Goal: Information Seeking & Learning: Learn about a topic

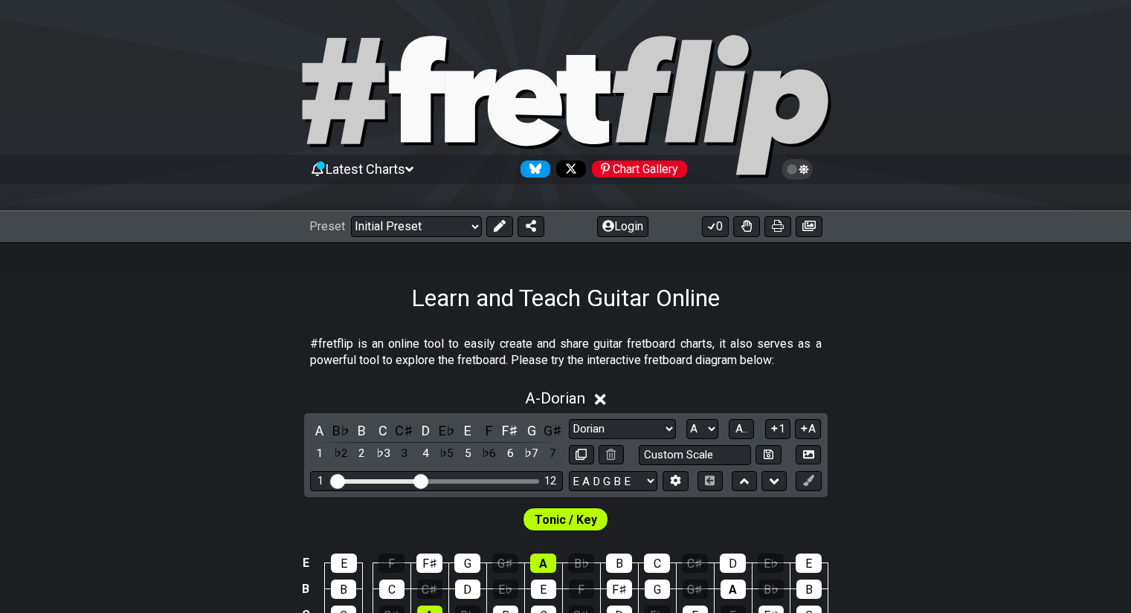
select select "Dorian"
select select "A"
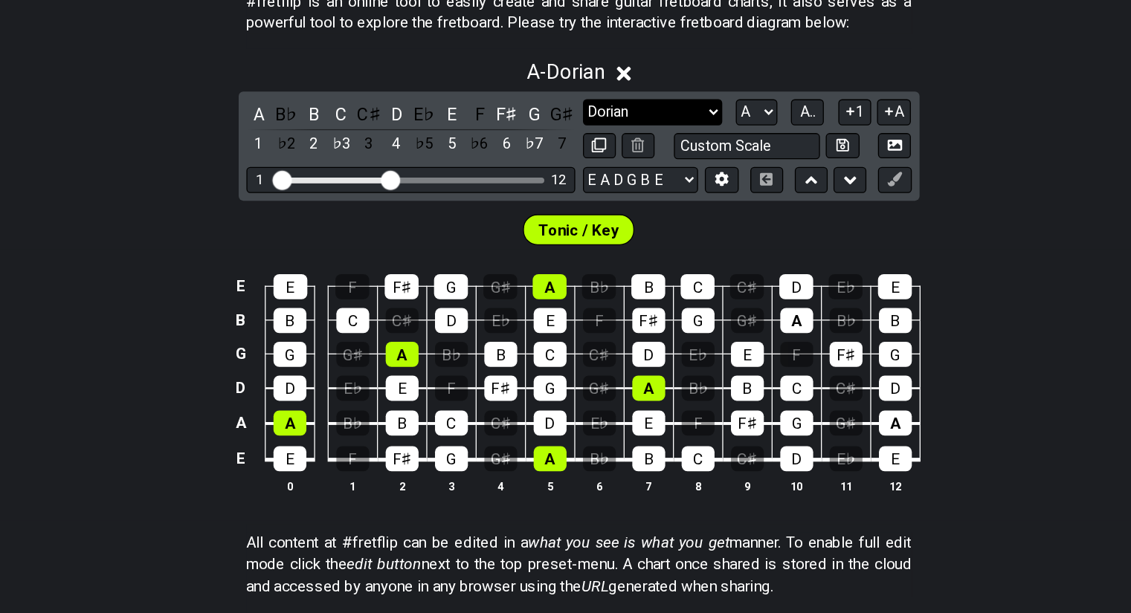
click at [628, 193] on select "Minor Pentatonic Click to edit Minor Pentatonic Major Pentatonic Minor Blues Ma…" at bounding box center [622, 194] width 107 height 20
click at [569, 184] on select "Minor Pentatonic Click to edit Minor Pentatonic Major Pentatonic Minor Blues Ma…" at bounding box center [622, 194] width 107 height 20
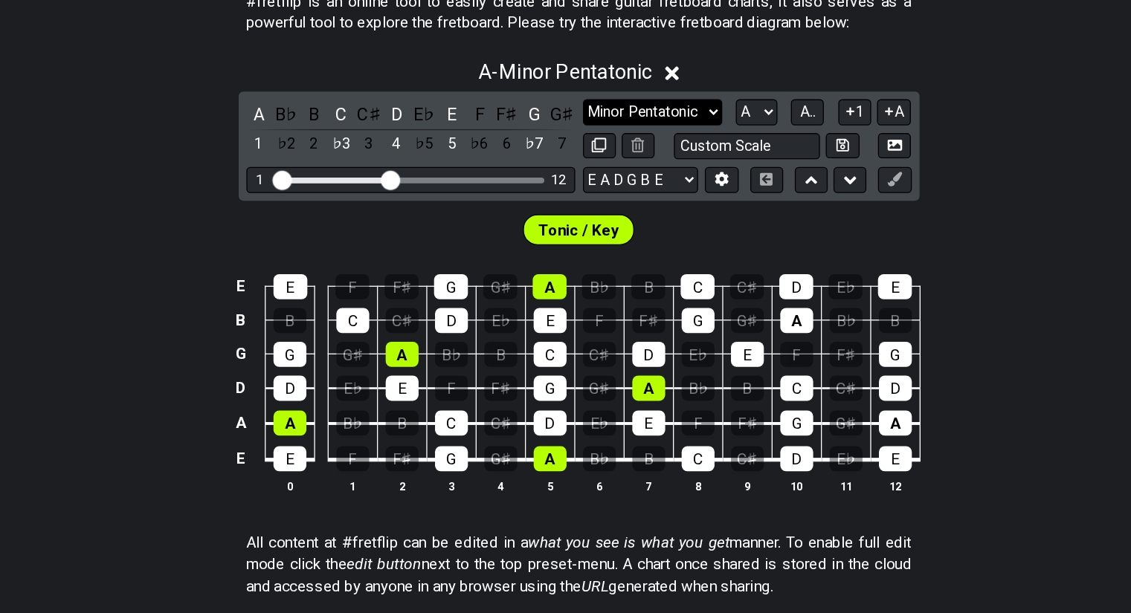
click at [625, 202] on select "Minor Pentatonic Click to edit Minor Pentatonic Major Pentatonic Minor Blues Ma…" at bounding box center [622, 194] width 107 height 20
click at [569, 184] on select "Minor Pentatonic Click to edit Minor Pentatonic Major Pentatonic Minor Blues Ma…" at bounding box center [622, 194] width 107 height 20
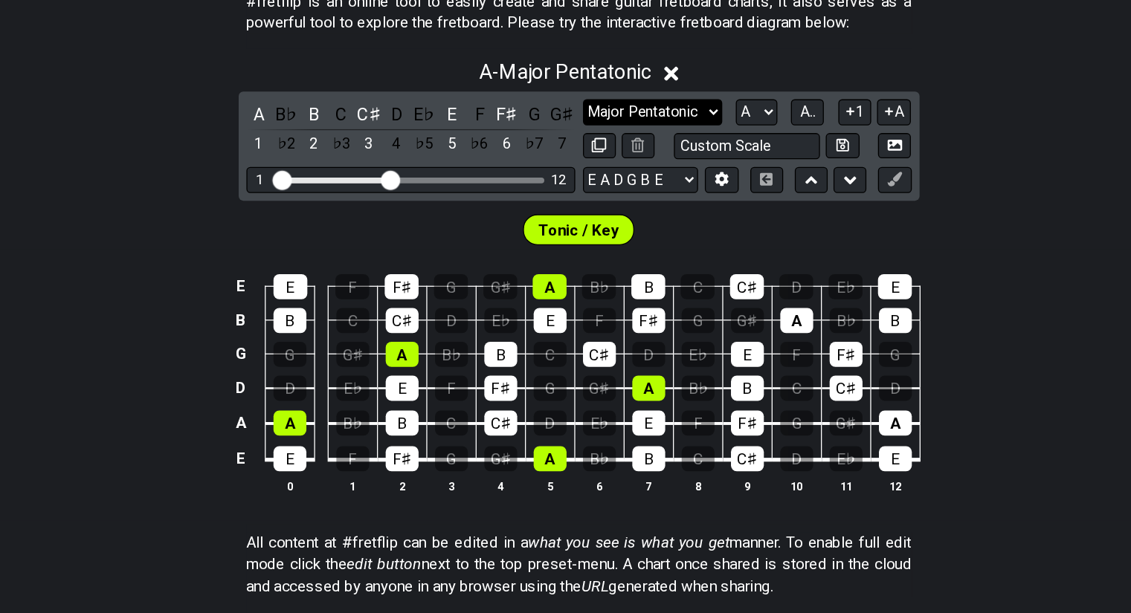
click at [601, 193] on select "Minor Pentatonic Click to edit Minor Pentatonic Major Pentatonic Minor Blues Ma…" at bounding box center [622, 194] width 107 height 20
click at [569, 184] on select "Minor Pentatonic Click to edit Minor Pentatonic Major Pentatonic Minor Blues Ma…" at bounding box center [622, 194] width 107 height 20
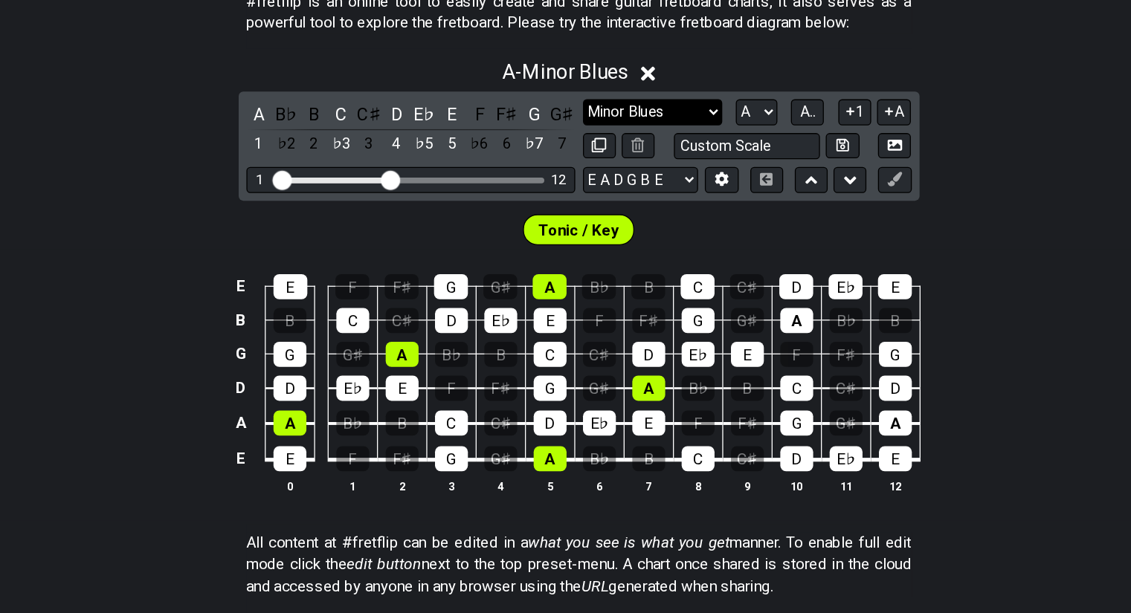
click at [627, 198] on select "Minor Pentatonic Click to edit Minor Pentatonic Major Pentatonic Minor Blues Ma…" at bounding box center [622, 194] width 107 height 20
click at [569, 184] on select "Minor Pentatonic Click to edit Minor Pentatonic Major Pentatonic Minor Blues Ma…" at bounding box center [622, 194] width 107 height 20
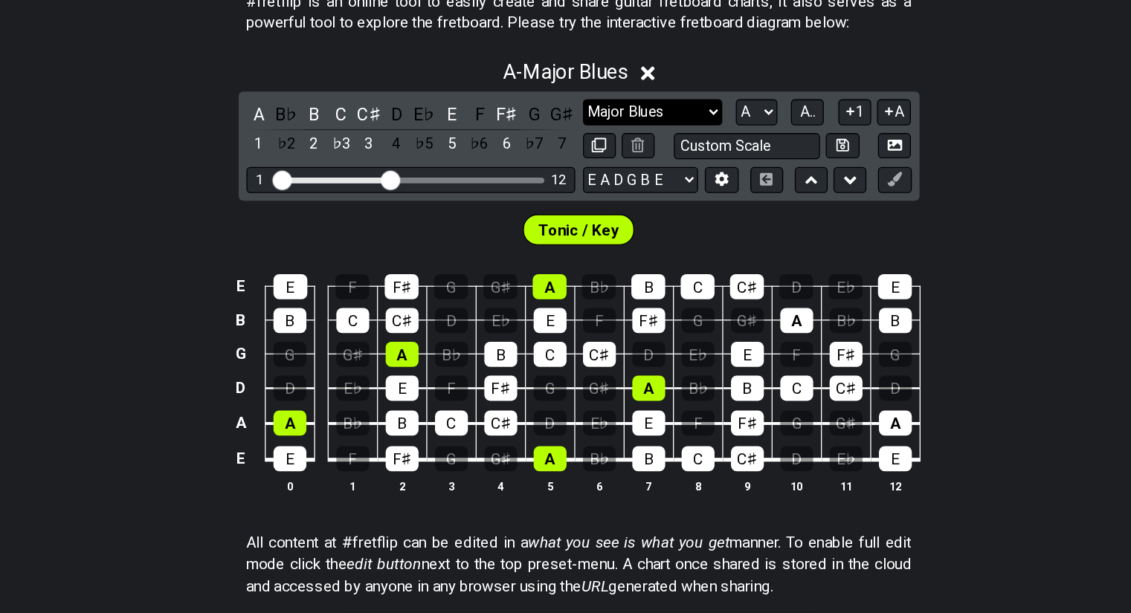
click at [644, 190] on select "Minor Pentatonic Click to edit Minor Pentatonic Major Pentatonic Minor Blues Ma…" at bounding box center [622, 194] width 107 height 20
click at [569, 184] on select "Minor Pentatonic Click to edit Minor Pentatonic Major Pentatonic Minor Blues Ma…" at bounding box center [622, 194] width 107 height 20
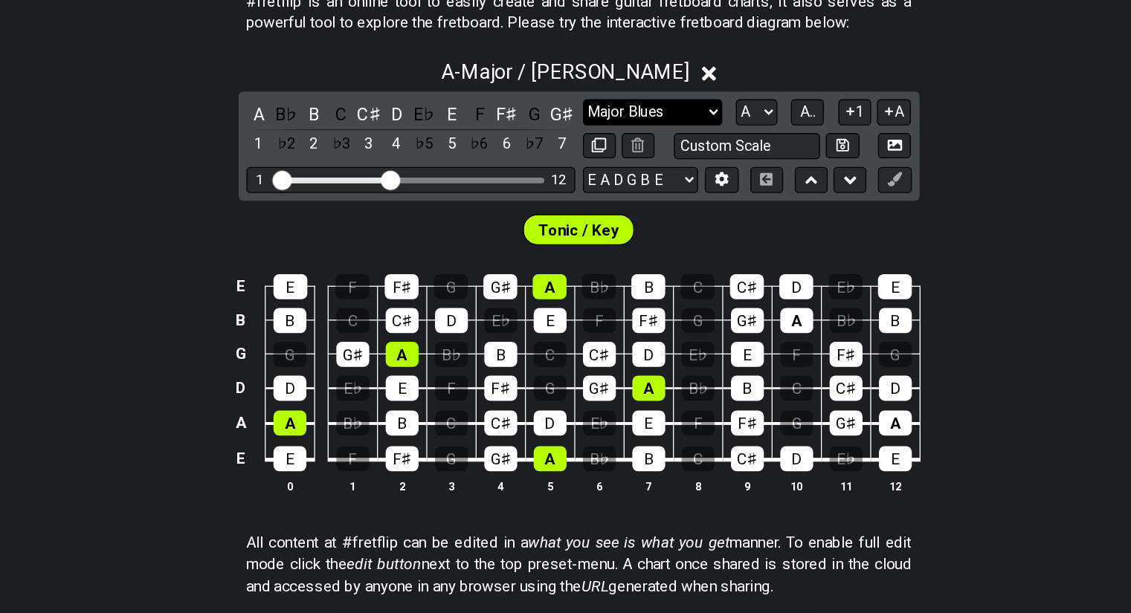
click at [646, 188] on select "Minor Pentatonic Click to edit Minor Pentatonic Major Pentatonic Minor Blues Ma…" at bounding box center [622, 194] width 107 height 20
click at [569, 184] on select "Minor Pentatonic Click to edit Minor Pentatonic Major Pentatonic Minor Blues Ma…" at bounding box center [622, 194] width 107 height 20
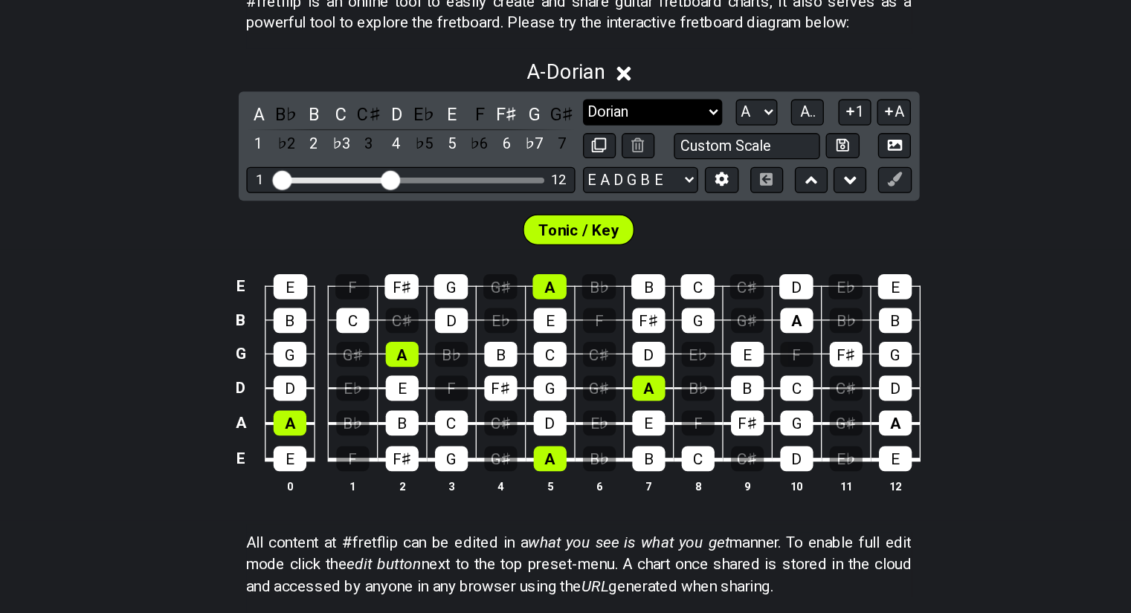
click at [625, 184] on select "Minor Pentatonic Click to edit Minor Pentatonic Major Pentatonic Minor Blues Ma…" at bounding box center [622, 194] width 107 height 20
click at [569, 184] on select "Minor Pentatonic Click to edit Minor Pentatonic Major Pentatonic Minor Blues Ma…" at bounding box center [622, 194] width 107 height 20
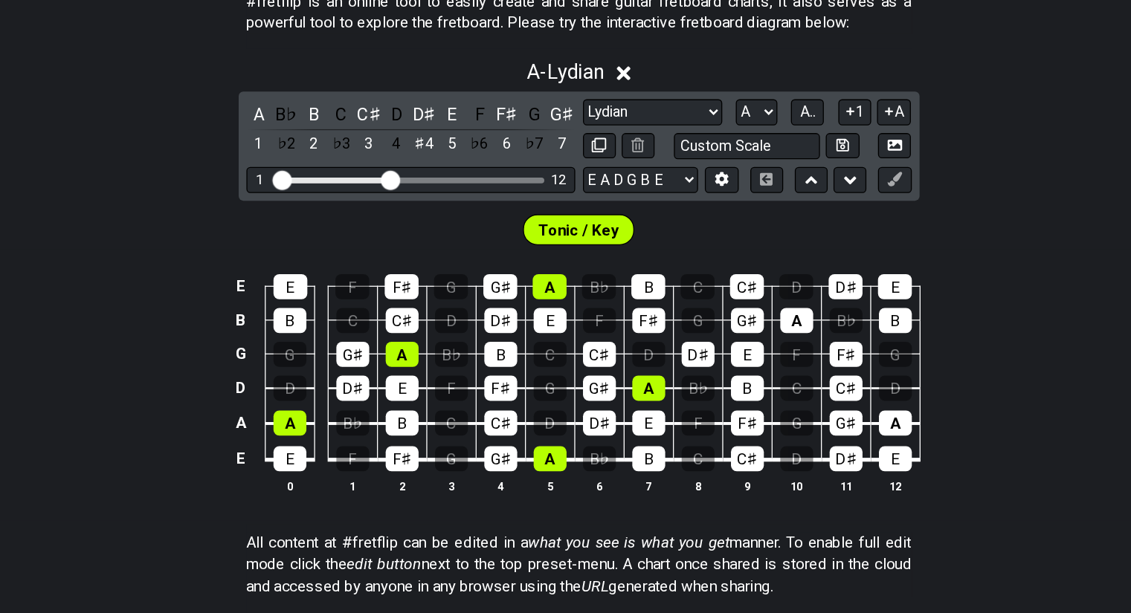
click at [633, 205] on div "Minor Pentatonic Click to edit Minor Pentatonic Major Pentatonic Minor Blues Ma…" at bounding box center [695, 207] width 253 height 46
click at [633, 195] on select "Minor Pentatonic Click to edit Minor Pentatonic Major Pentatonic Minor Blues Ma…" at bounding box center [622, 194] width 107 height 20
click at [569, 184] on select "Minor Pentatonic Click to edit Minor Pentatonic Major Pentatonic Minor Blues Ma…" at bounding box center [622, 194] width 107 height 20
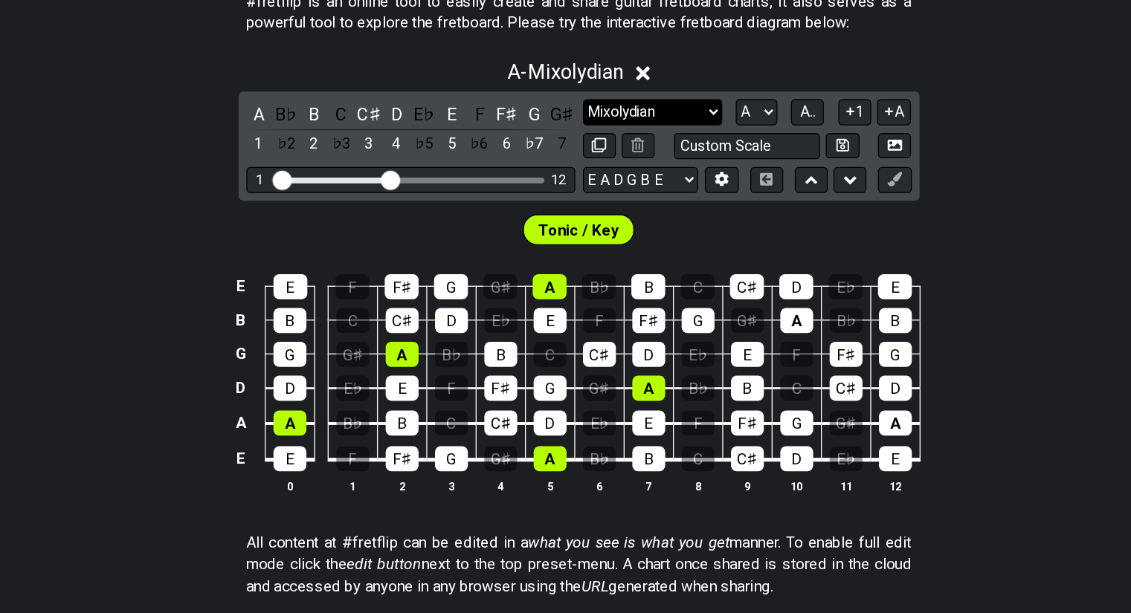
click at [643, 201] on select "Minor Pentatonic Click to edit Minor Pentatonic Major Pentatonic Minor Blues Ma…" at bounding box center [622, 194] width 107 height 20
click at [569, 184] on select "Minor Pentatonic Click to edit Minor Pentatonic Major Pentatonic Minor Blues Ma…" at bounding box center [622, 194] width 107 height 20
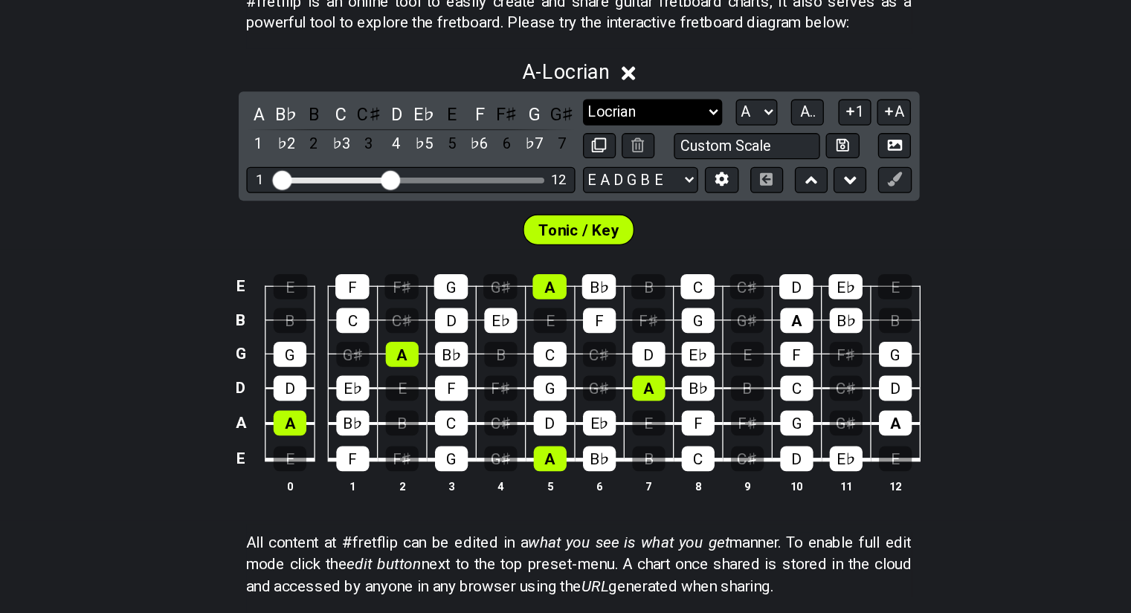
click at [581, 203] on select "Minor Pentatonic Click to edit Minor Pentatonic Major Pentatonic Minor Blues Ma…" at bounding box center [622, 194] width 107 height 20
select select "Major"
click at [569, 184] on select "Minor Pentatonic Click to edit Minor Pentatonic Major Pentatonic Minor Blues Ma…" at bounding box center [622, 194] width 107 height 20
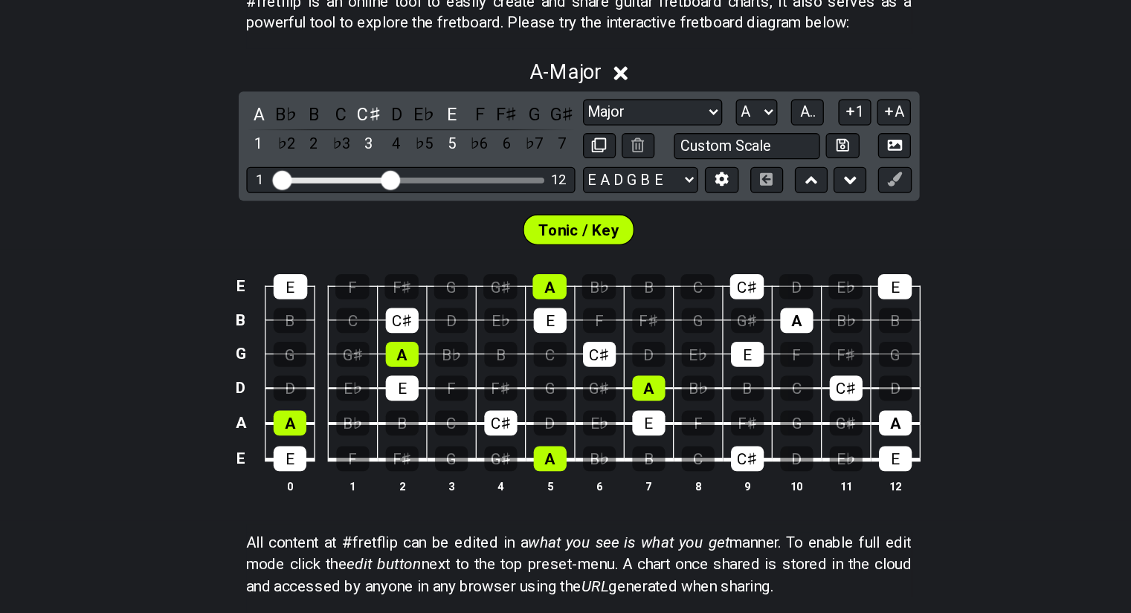
click at [650, 282] on div "Tonic / Key" at bounding box center [565, 280] width 1131 height 37
click at [609, 193] on select "Minor Pentatonic Click to edit Minor Pentatonic Major Pentatonic Minor Blues Ma…" at bounding box center [622, 194] width 107 height 20
click at [714, 197] on select "A♭ A A♯ B♭ B C C♯ D♭ D D♯ E♭ E F F♯ G♭ G G♯" at bounding box center [702, 194] width 32 height 20
click at [686, 184] on select "A♭ A A♯ B♭ B C C♯ D♭ D D♯ E♭ E F F♯ G♭ G G♯" at bounding box center [702, 194] width 32 height 20
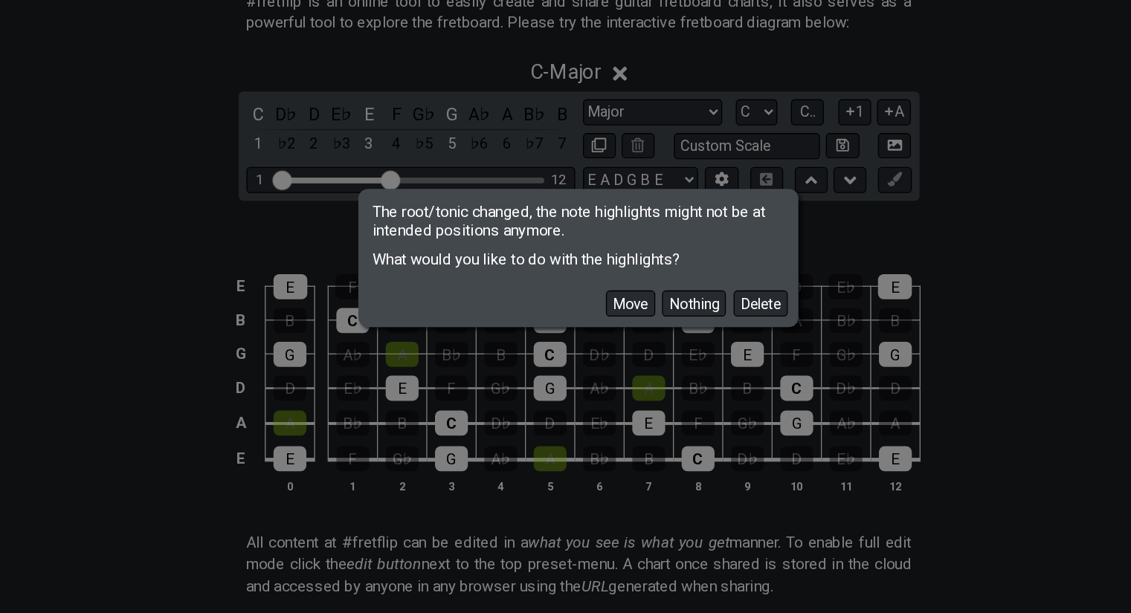
click at [761, 325] on div "The root/tonic changed, the note highlights might not be at intended positions …" at bounding box center [565, 306] width 1131 height 613
click at [618, 336] on button "Move" at bounding box center [605, 342] width 38 height 20
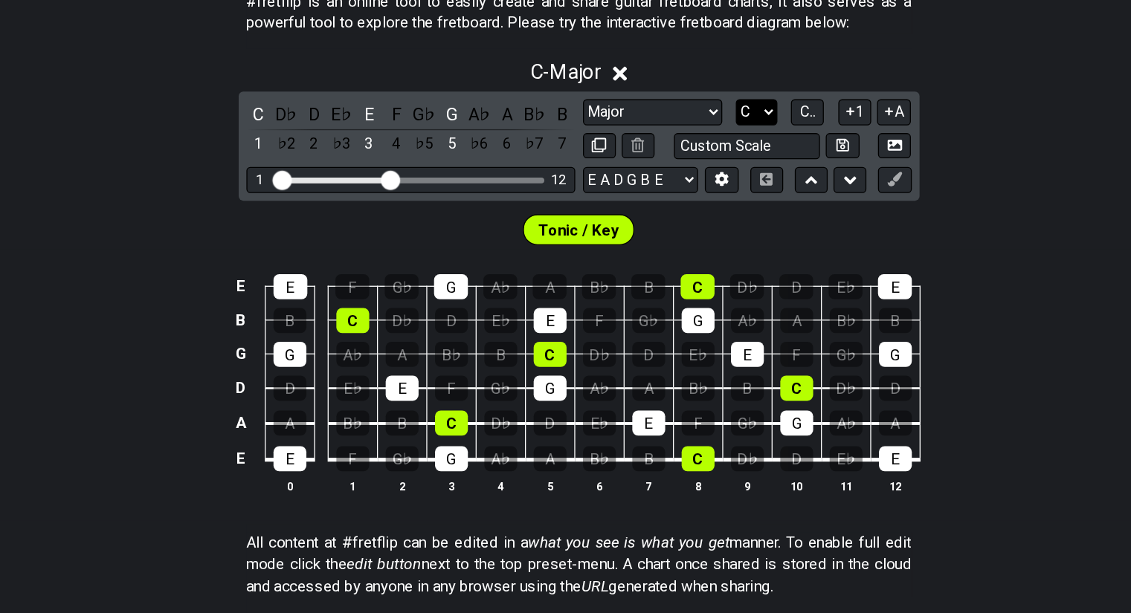
click at [703, 193] on select "A♭ A A♯ B♭ B C C♯ D♭ D D♯ E♭ E F F♯ G♭ G G♯" at bounding box center [702, 194] width 32 height 20
select select "C#"
click at [686, 184] on select "A♭ A A♯ B♭ B C C♯ D♭ D D♯ E♭ E F F♯ G♭ G G♯" at bounding box center [702, 194] width 32 height 20
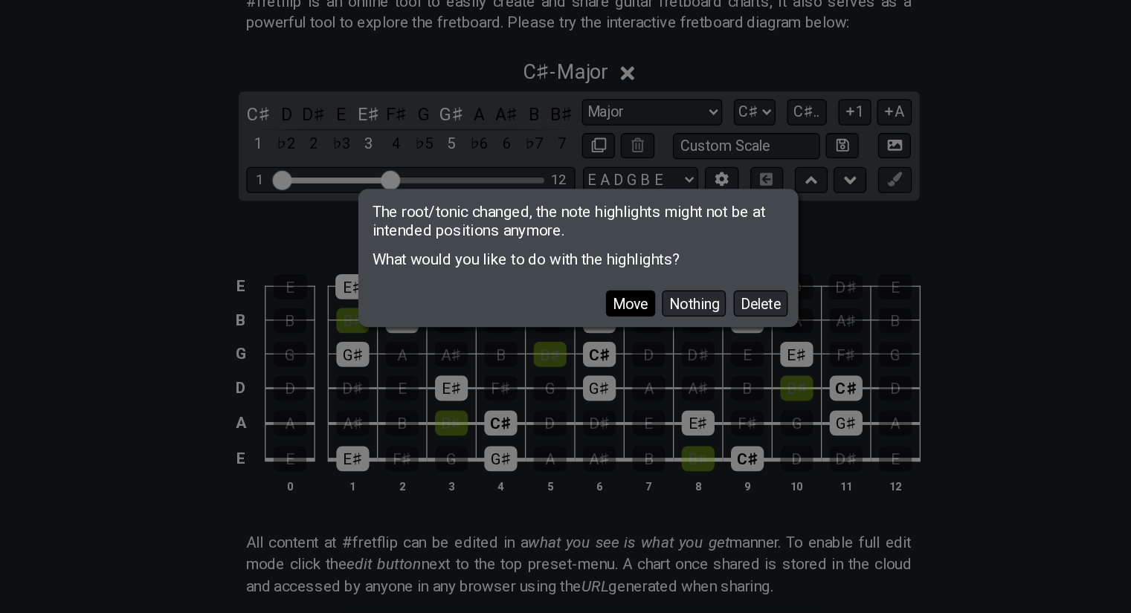
click at [606, 333] on button "Move" at bounding box center [605, 342] width 38 height 20
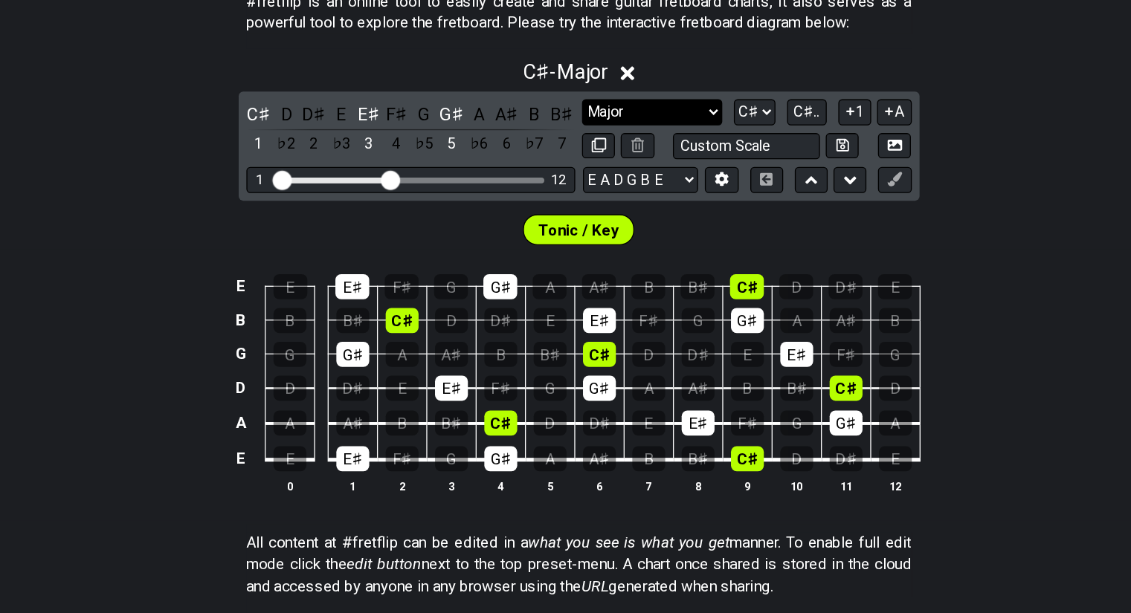
click at [642, 194] on select "Minor Pentatonic Click to edit Minor Pentatonic Major Pentatonic Minor Blues Ma…" at bounding box center [621, 194] width 107 height 20
select select "Major 7th"
click at [568, 184] on select "Minor Pentatonic Click to edit Minor Pentatonic Major Pentatonic Minor Blues Ma…" at bounding box center [621, 194] width 107 height 20
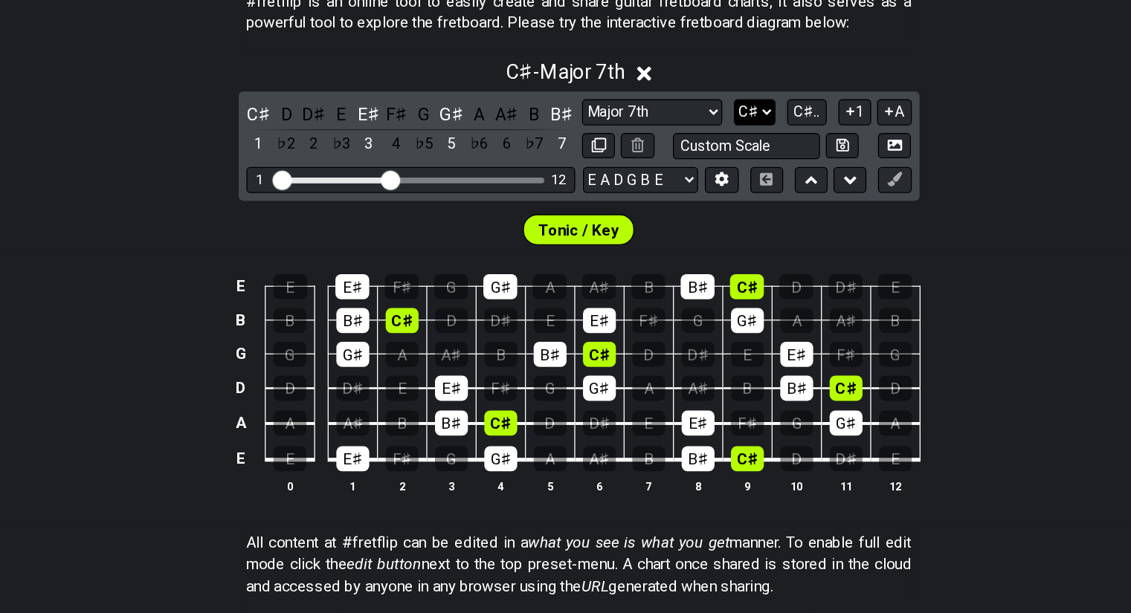
click at [694, 199] on select "A♭ A A♯ B♭ B C C♯ D♭ D D♯ E♭ E F F♯ G♭ G G♯" at bounding box center [701, 194] width 32 height 20
select select "G"
click at [686, 184] on select "A♭ A A♯ B♭ B C C♯ D♭ D D♯ E♭ E F F♯ G♭ G G♯" at bounding box center [701, 194] width 32 height 20
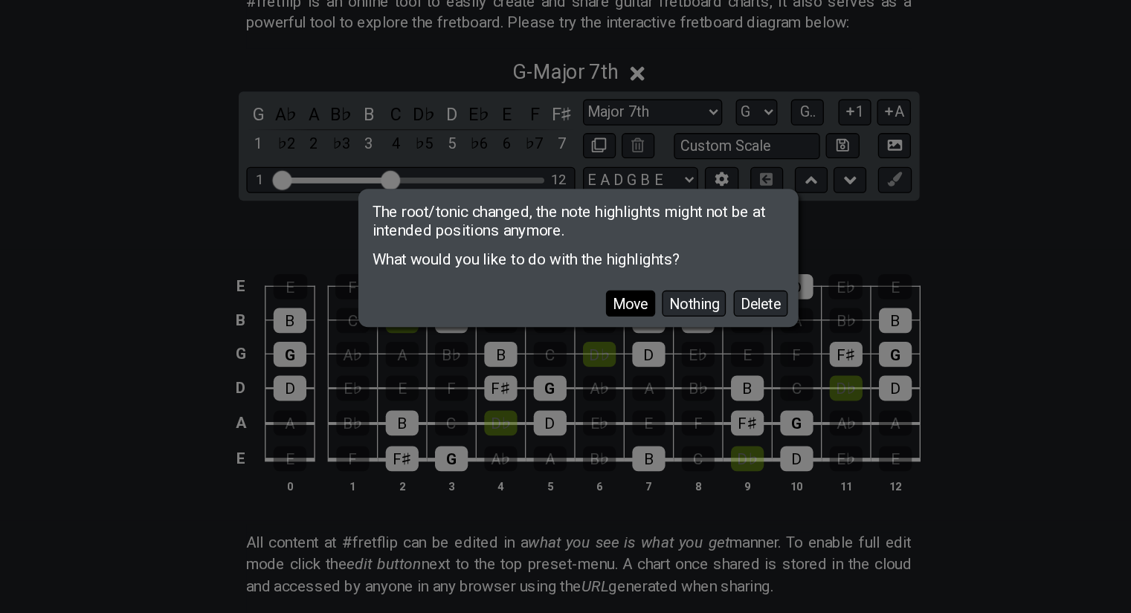
click at [605, 343] on button "Move" at bounding box center [605, 342] width 38 height 20
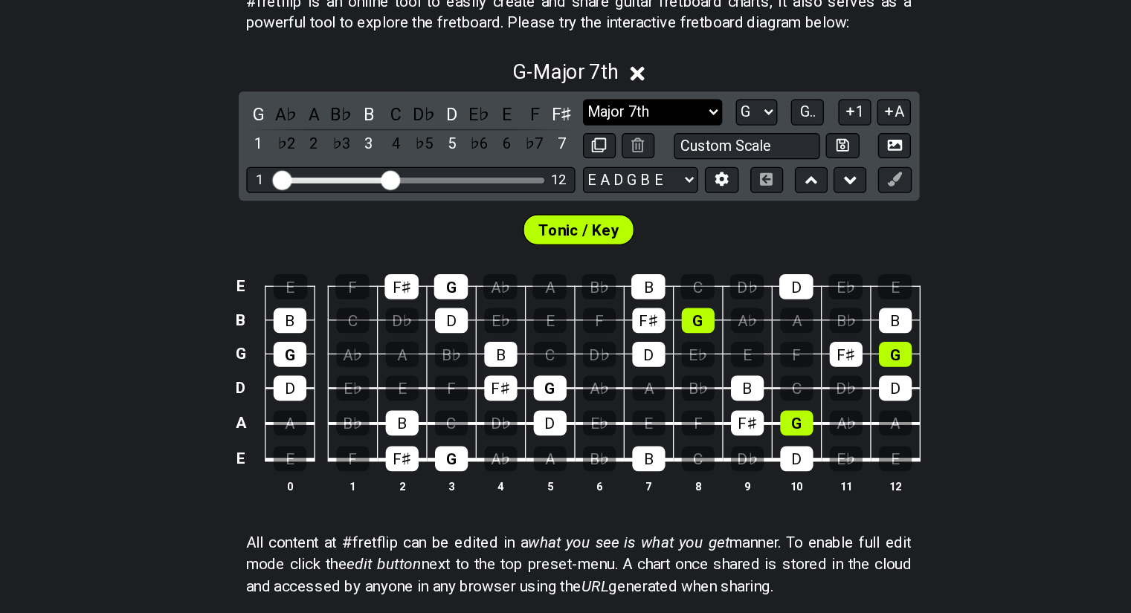
click at [631, 190] on select "Minor Pentatonic Click to edit Minor Pentatonic Major Pentatonic Minor Blues Ma…" at bounding box center [622, 194] width 107 height 20
select select "Diminished"
click at [569, 184] on select "Minor Pentatonic Click to edit Minor Pentatonic Major Pentatonic Minor Blues Ma…" at bounding box center [622, 194] width 107 height 20
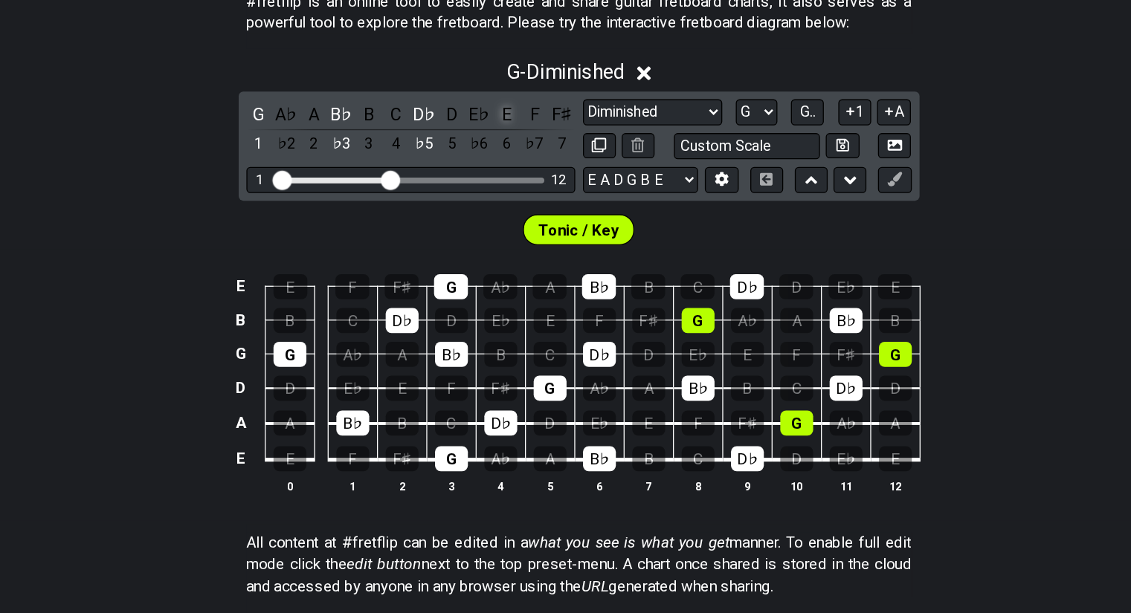
click at [500, 198] on div "E" at bounding box center [509, 196] width 19 height 20
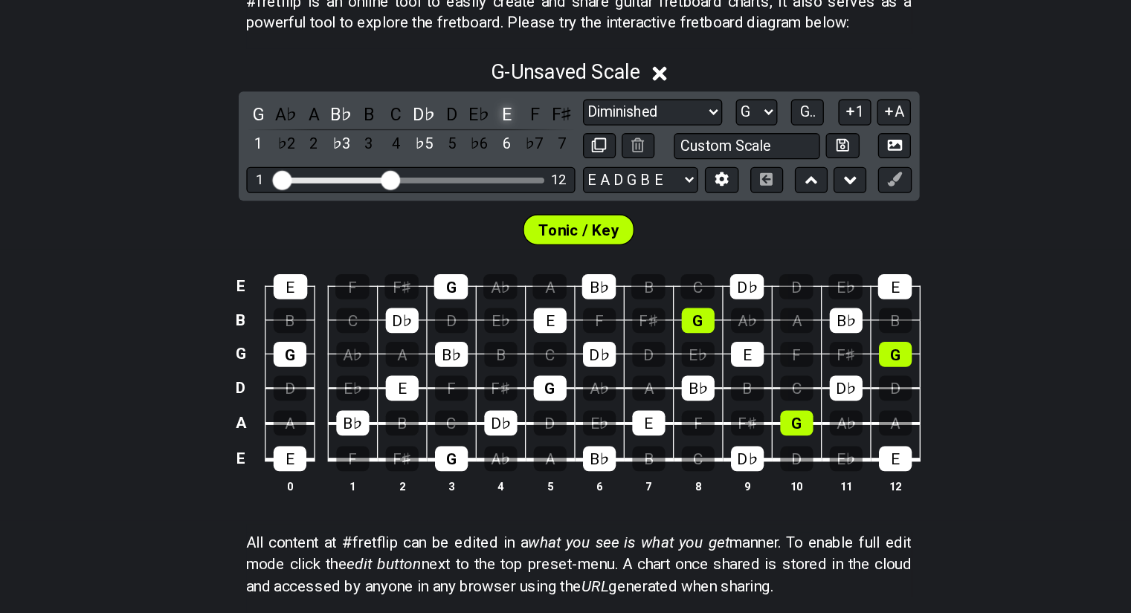
click at [510, 198] on div "E" at bounding box center [509, 196] width 19 height 20
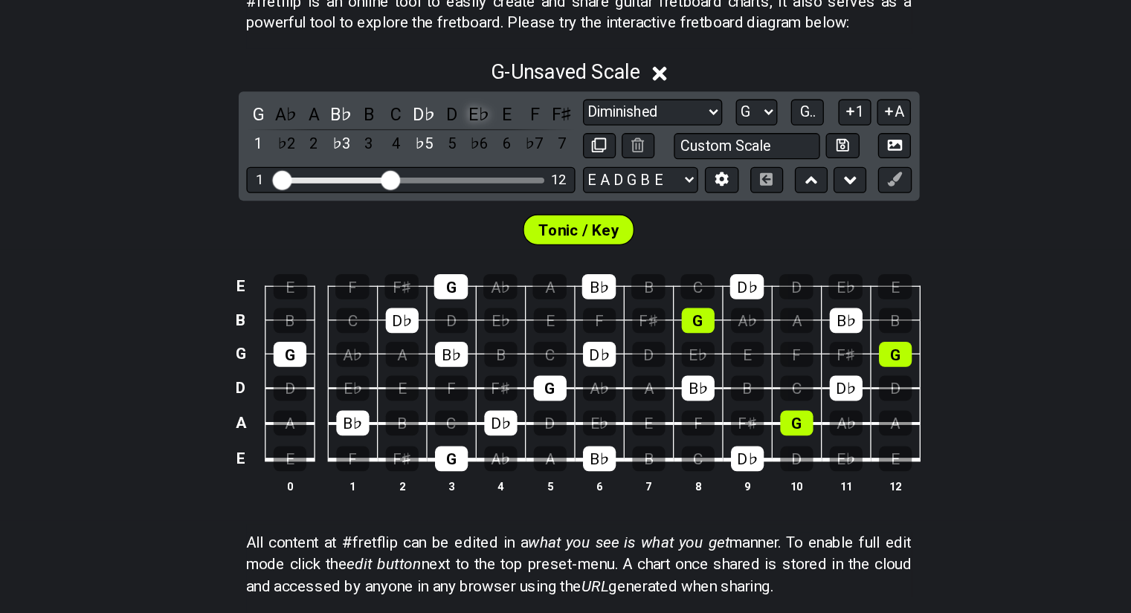
click at [486, 194] on div "E♭" at bounding box center [488, 196] width 19 height 20
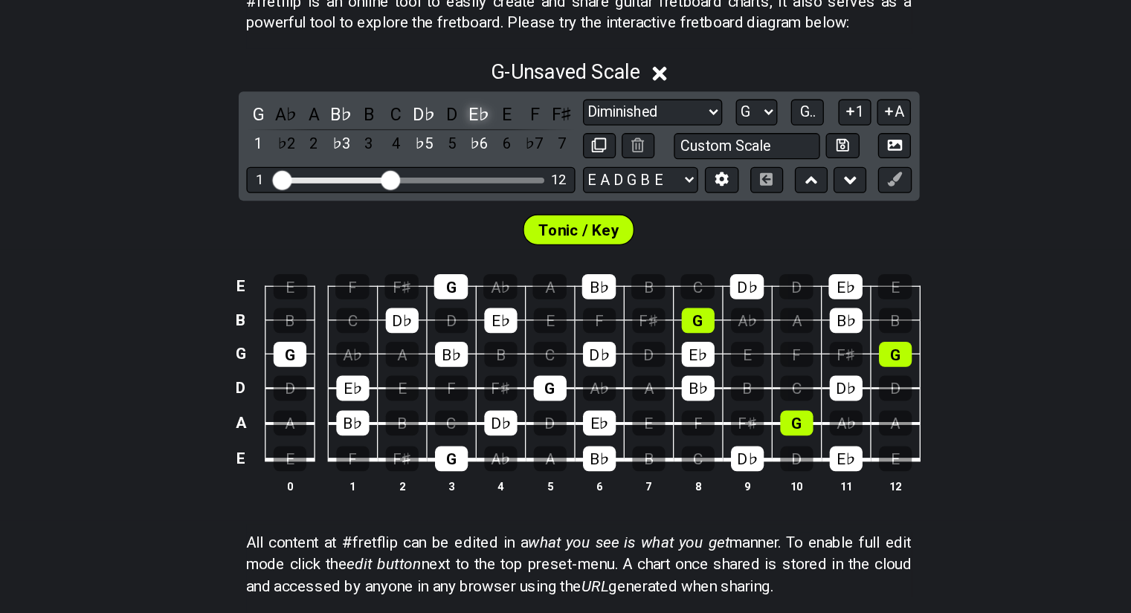
click at [486, 194] on div "E♭" at bounding box center [488, 196] width 19 height 20
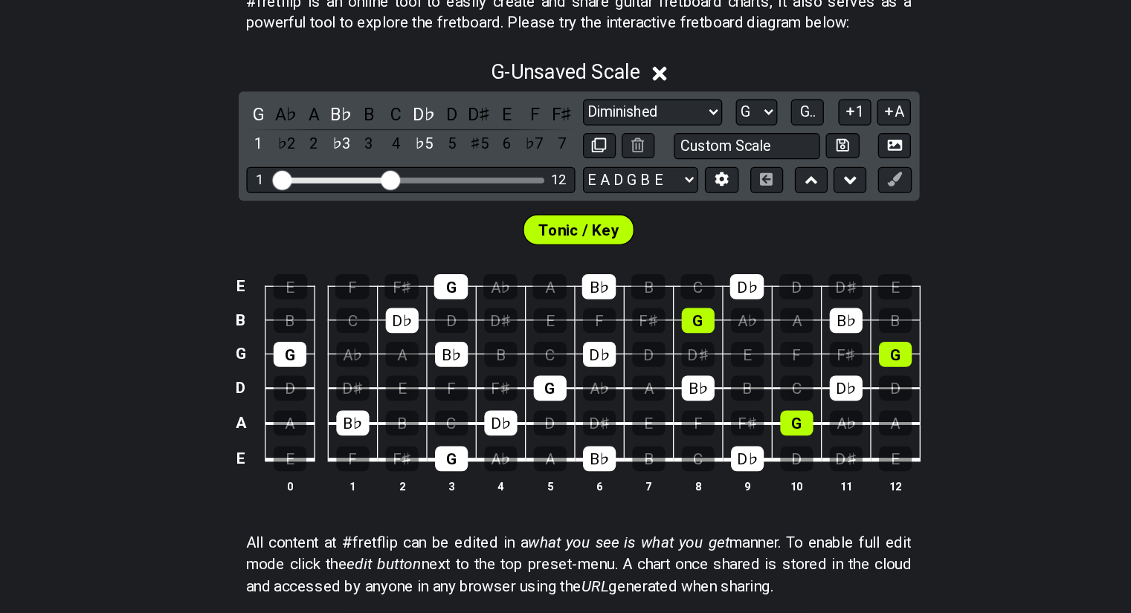
click at [630, 168] on icon at bounding box center [627, 164] width 11 height 11
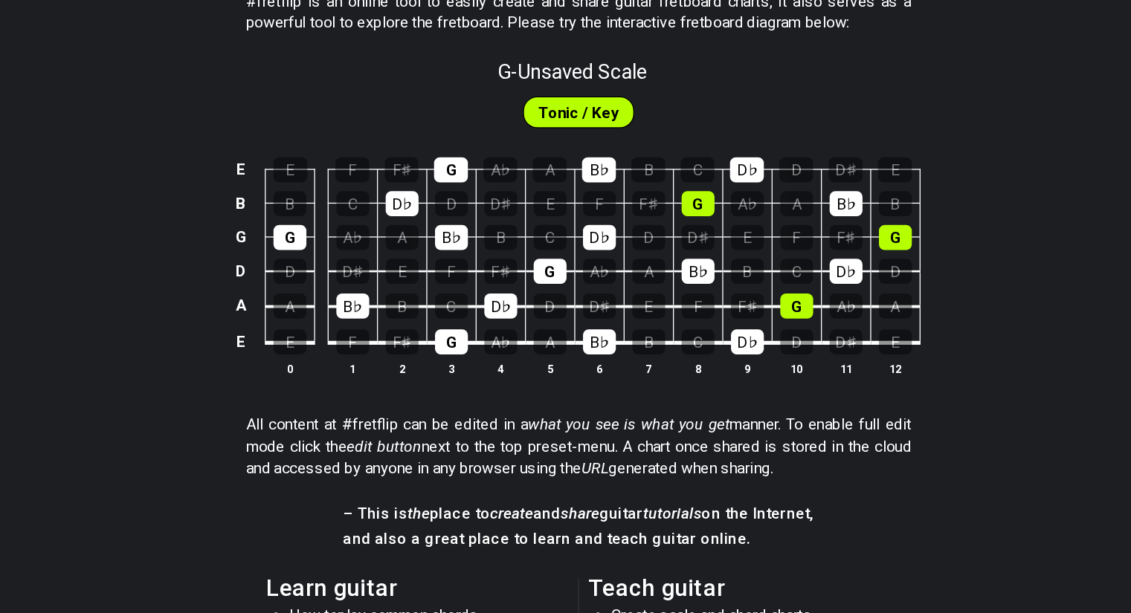
scroll to position [519, 0]
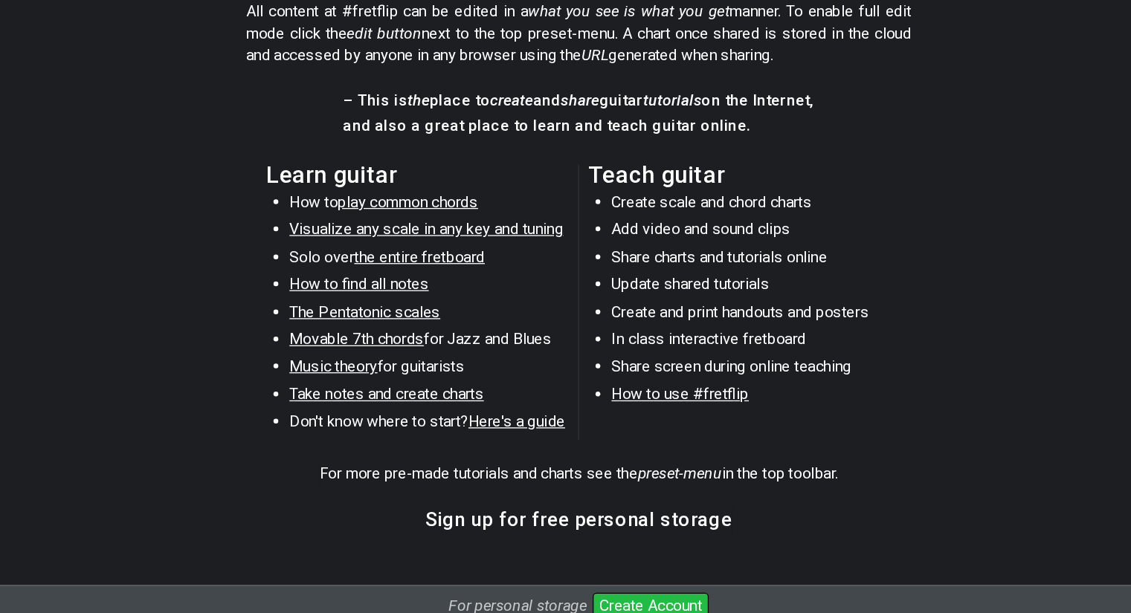
click at [473, 297] on span "play common chords" at bounding box center [435, 297] width 108 height 14
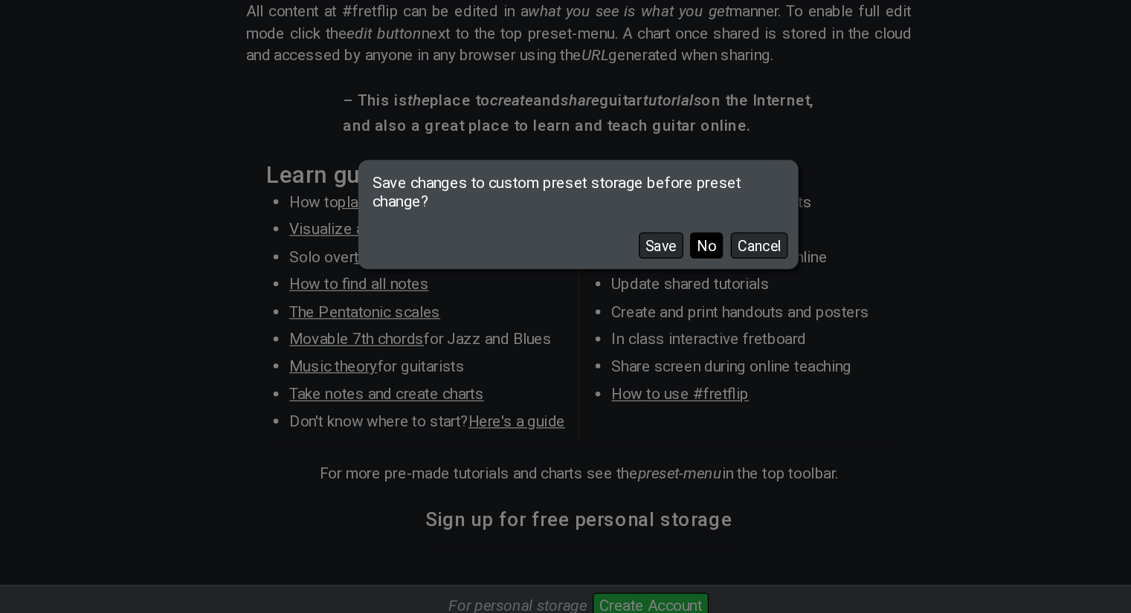
click at [673, 335] on button "No" at bounding box center [663, 330] width 25 height 20
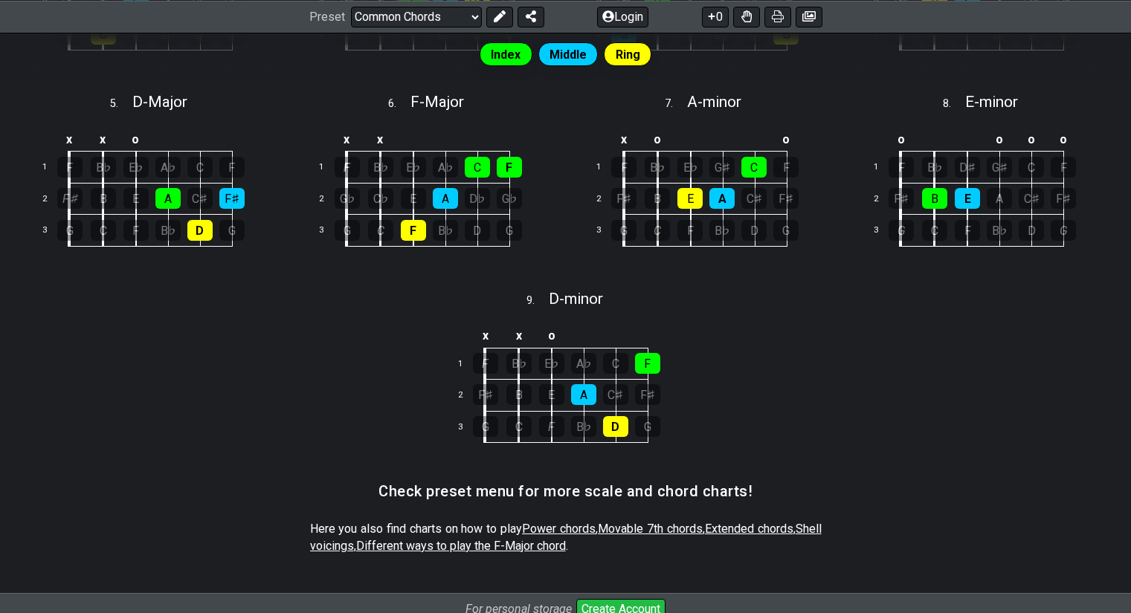
scroll to position [793, 0]
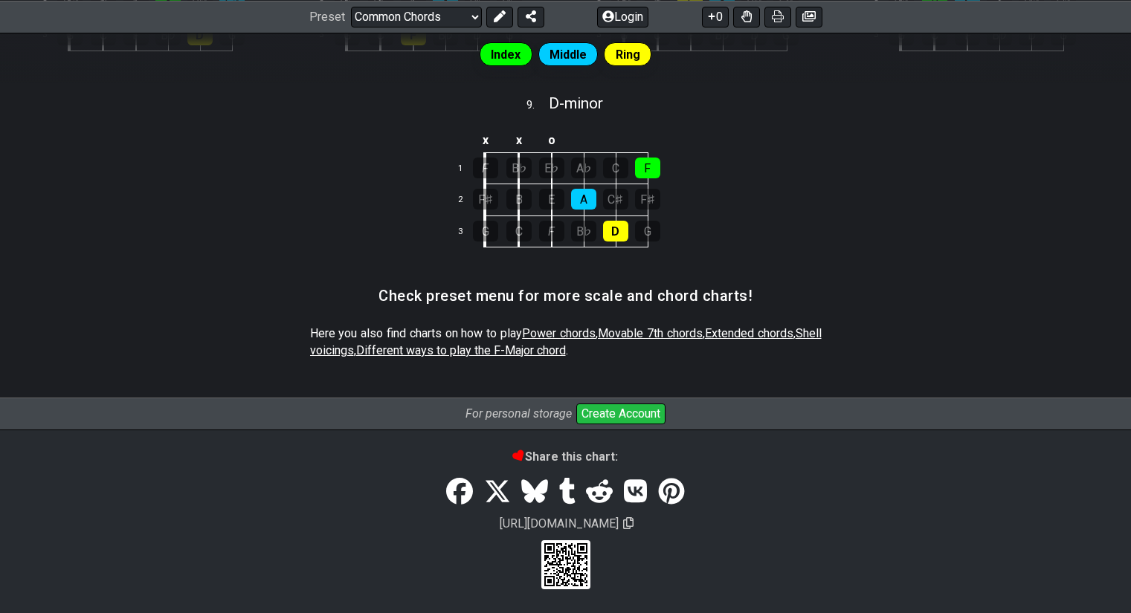
click at [515, 299] on h3 "Check preset menu for more scale and chord charts!" at bounding box center [565, 296] width 374 height 16
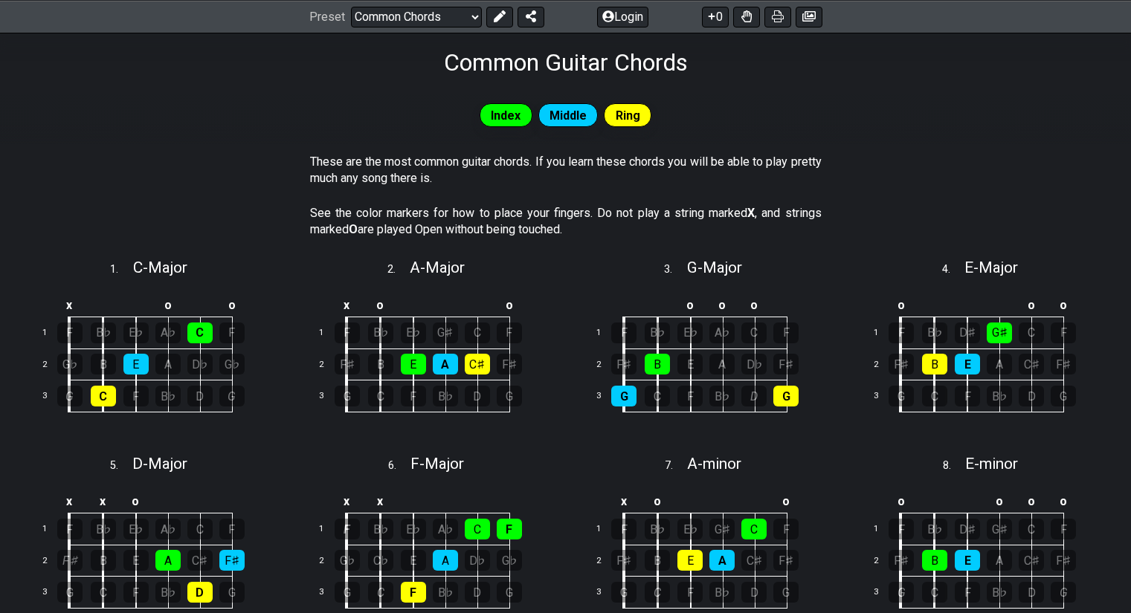
scroll to position [0, 0]
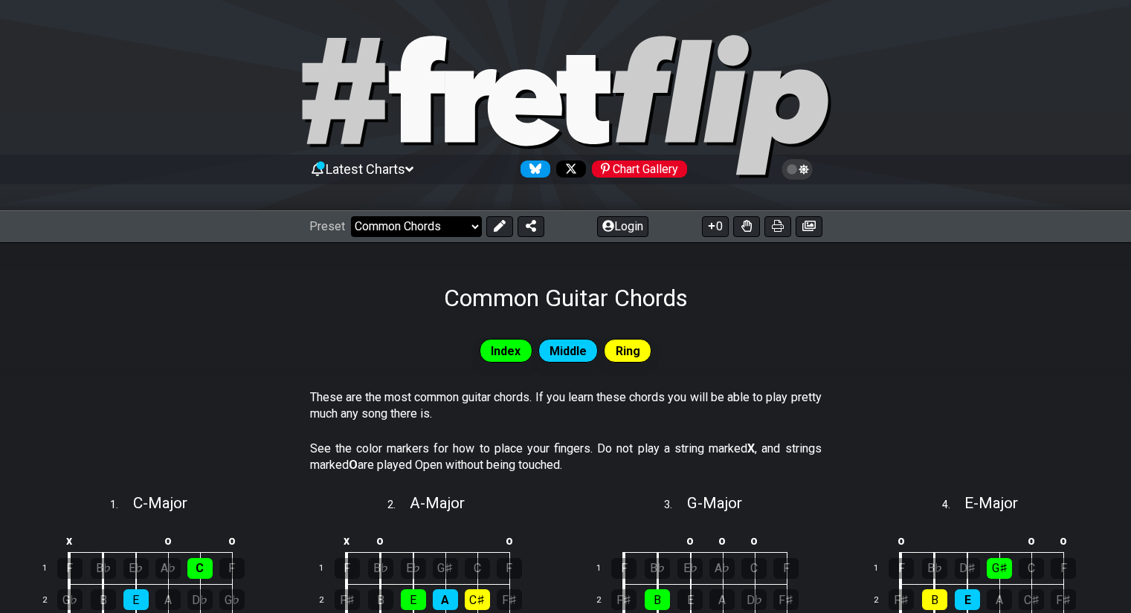
click at [427, 232] on select "Welcome to #fretflip! Initial Preset Custom Preset Minor Pentatonic Major Penta…" at bounding box center [416, 226] width 131 height 21
click at [351, 216] on select "Welcome to #fretflip! Initial Preset Custom Preset Minor Pentatonic Major Penta…" at bounding box center [416, 226] width 131 height 21
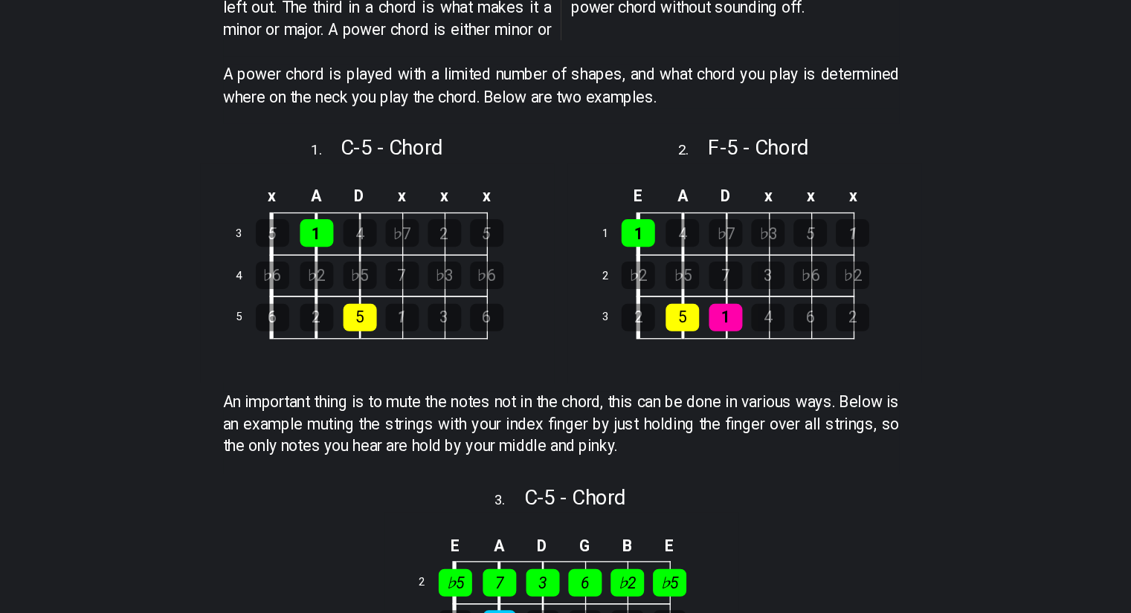
scroll to position [276, 0]
click at [578, 441] on div "An important thing is to mute the notes not in the chord, this can be done in v…" at bounding box center [565, 473] width 511 height 68
click at [578, 437] on div "E A D x x x 1 1 4 ♭7 ♭3 5 1 2 ♭2 ♭5 7 3 ♭6 ♭2 3 2 5 1 4 6 2" at bounding box center [704, 356] width 268 height 167
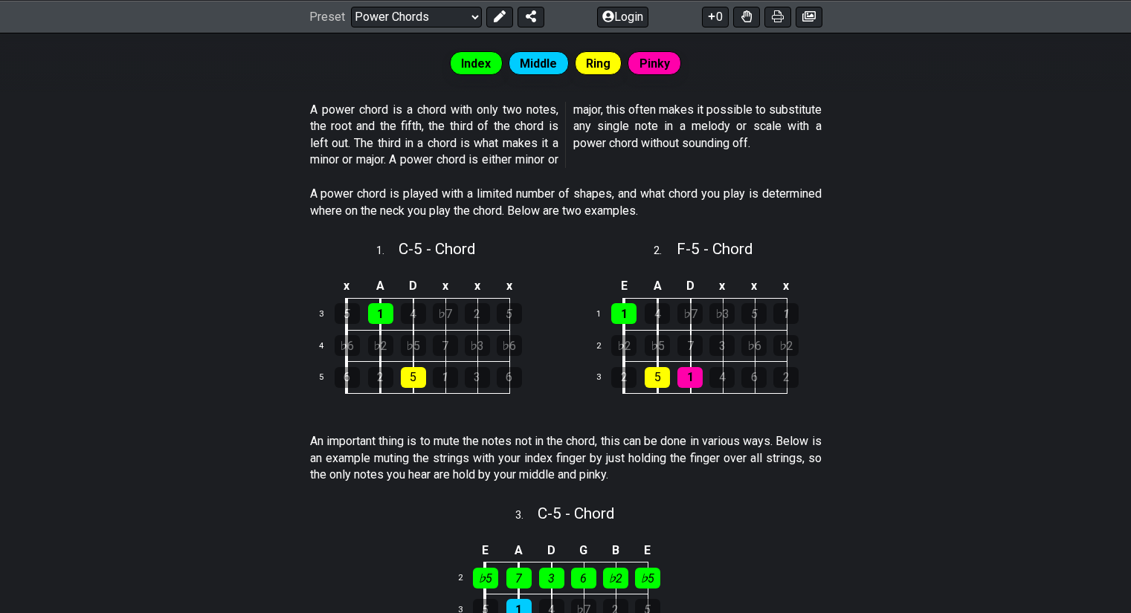
scroll to position [0, 0]
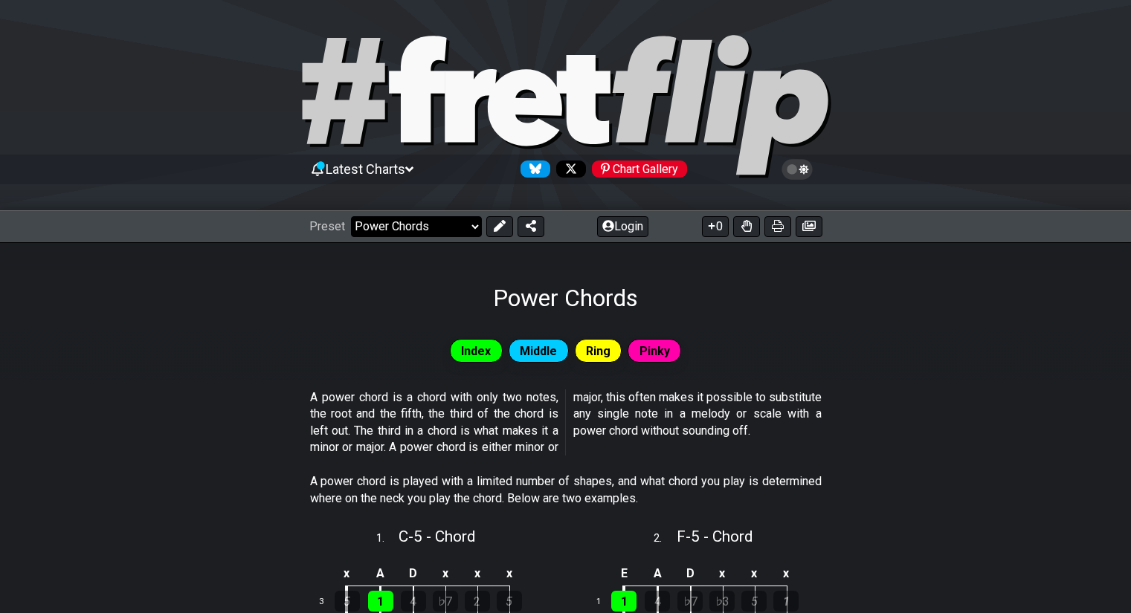
click at [428, 224] on select "Welcome to #fretflip! Initial Preset Custom Preset Minor Pentatonic Major Penta…" at bounding box center [416, 226] width 131 height 21
click at [351, 216] on select "Welcome to #fretflip! Initial Preset Custom Preset Minor Pentatonic Major Penta…" at bounding box center [416, 226] width 131 height 21
select select "/movable-7th-chords"
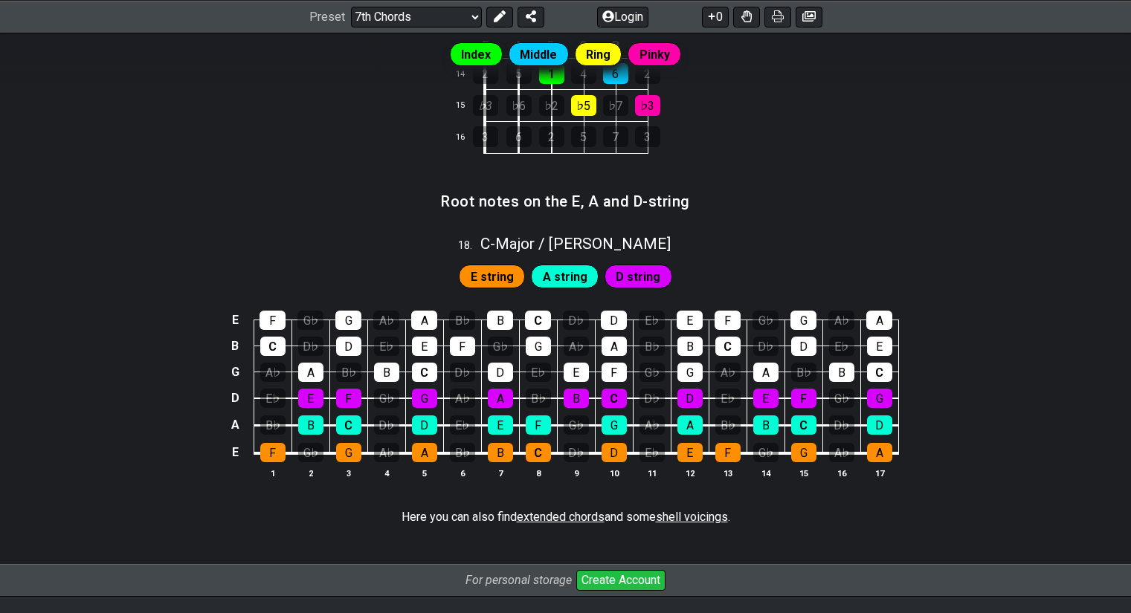
scroll to position [1658, 0]
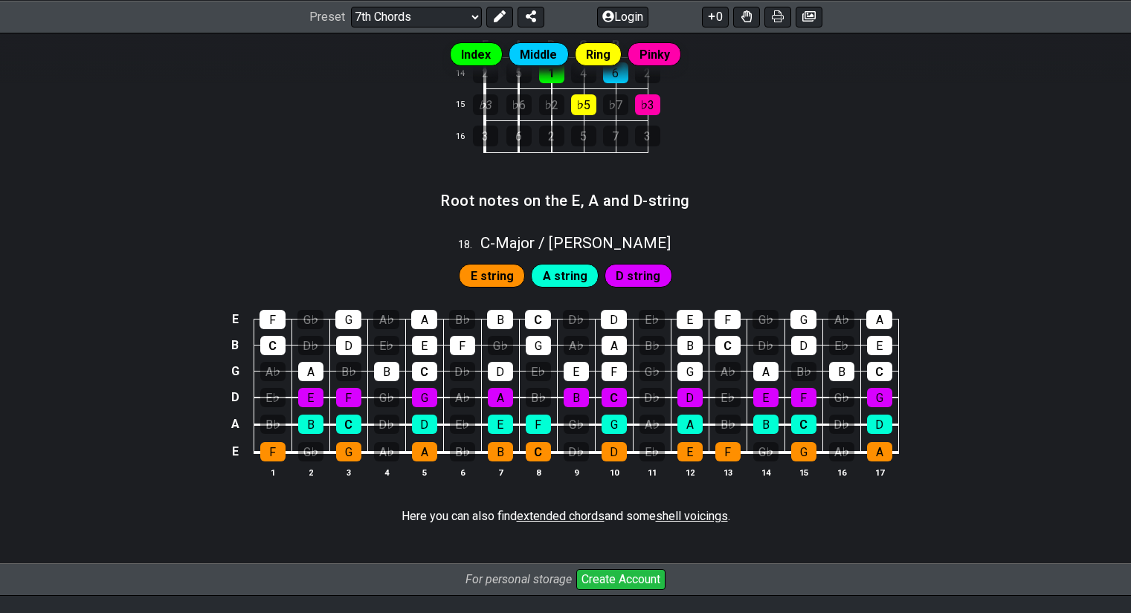
click at [478, 271] on span "E string" at bounding box center [492, 276] width 43 height 22
click at [592, 268] on div "A string" at bounding box center [565, 276] width 68 height 24
click at [620, 269] on span "D string" at bounding box center [637, 276] width 45 height 22
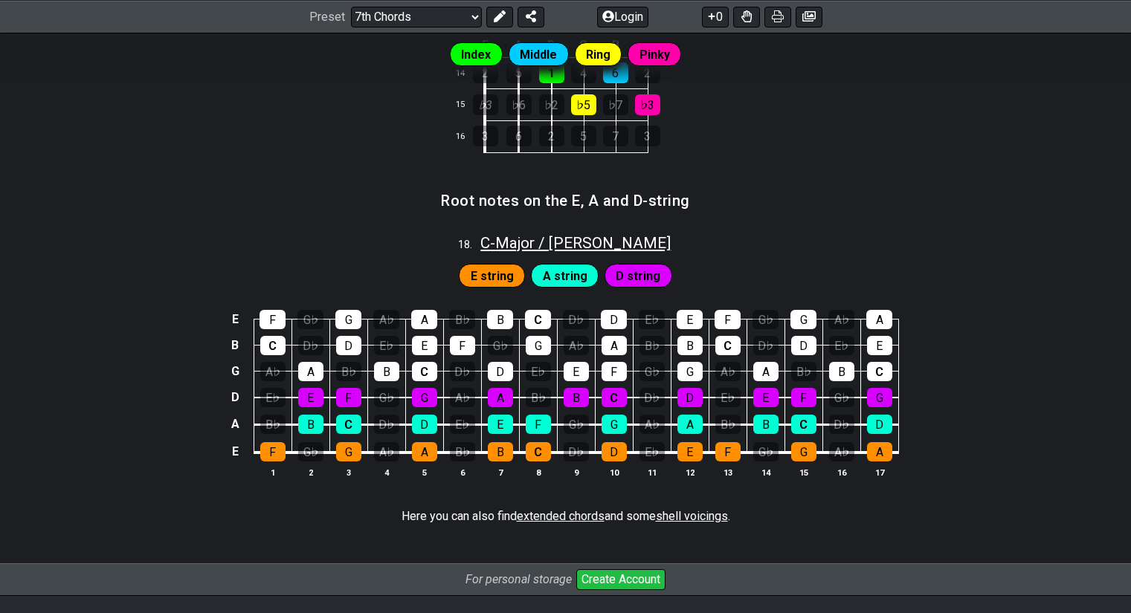
click at [620, 248] on span "C - Major / Ionian" at bounding box center [575, 243] width 190 height 18
select select "C"
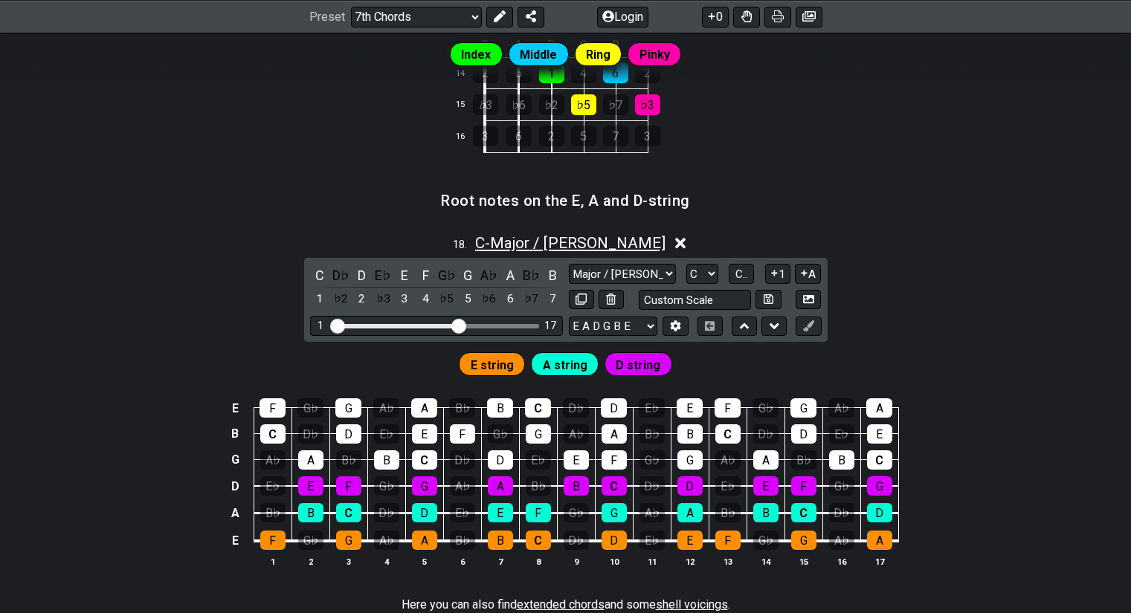
click at [620, 248] on span "C - Major / Ionian" at bounding box center [570, 243] width 190 height 18
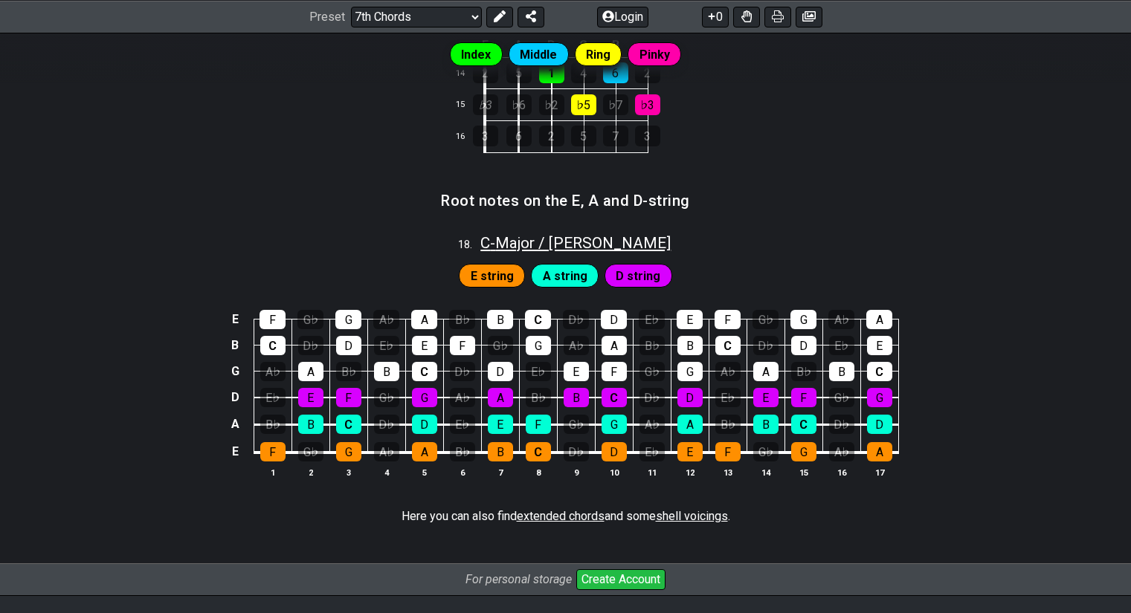
click at [620, 248] on span "C - Major / Ionian" at bounding box center [575, 243] width 190 height 18
select select "C"
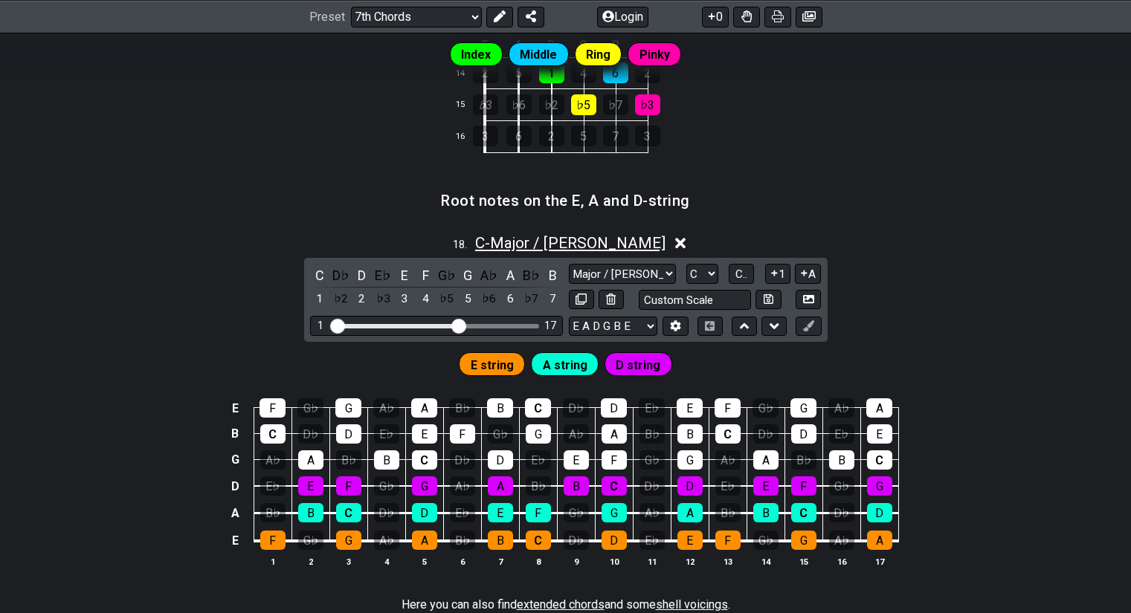
click at [620, 248] on span "C - Major / Ionian" at bounding box center [570, 243] width 190 height 18
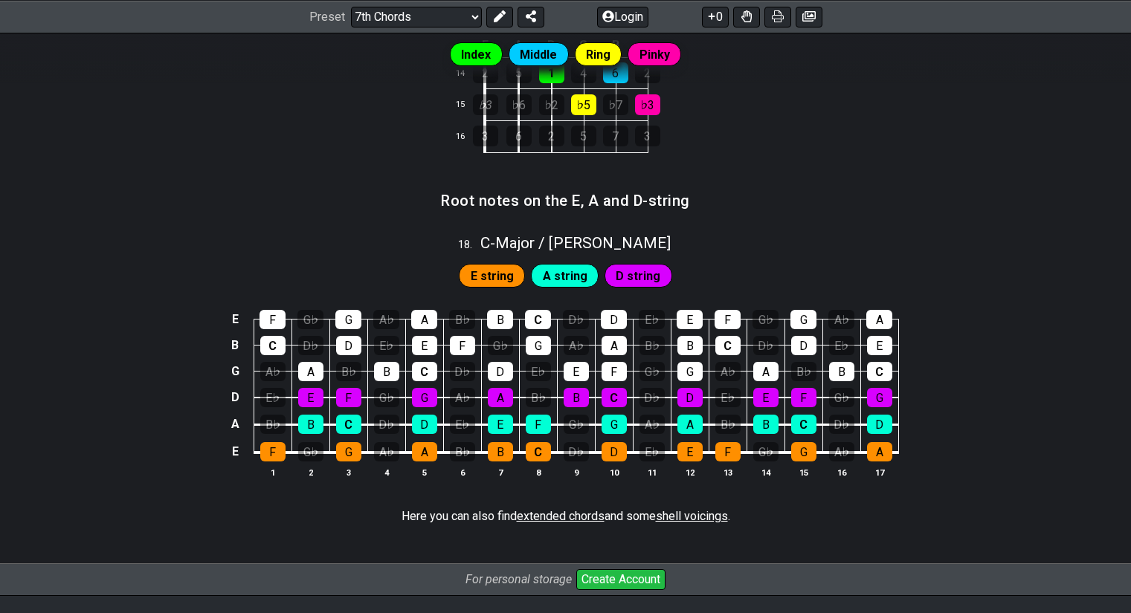
click at [837, 220] on section "Root notes on the E, A and D-string" at bounding box center [565, 206] width 1131 height 38
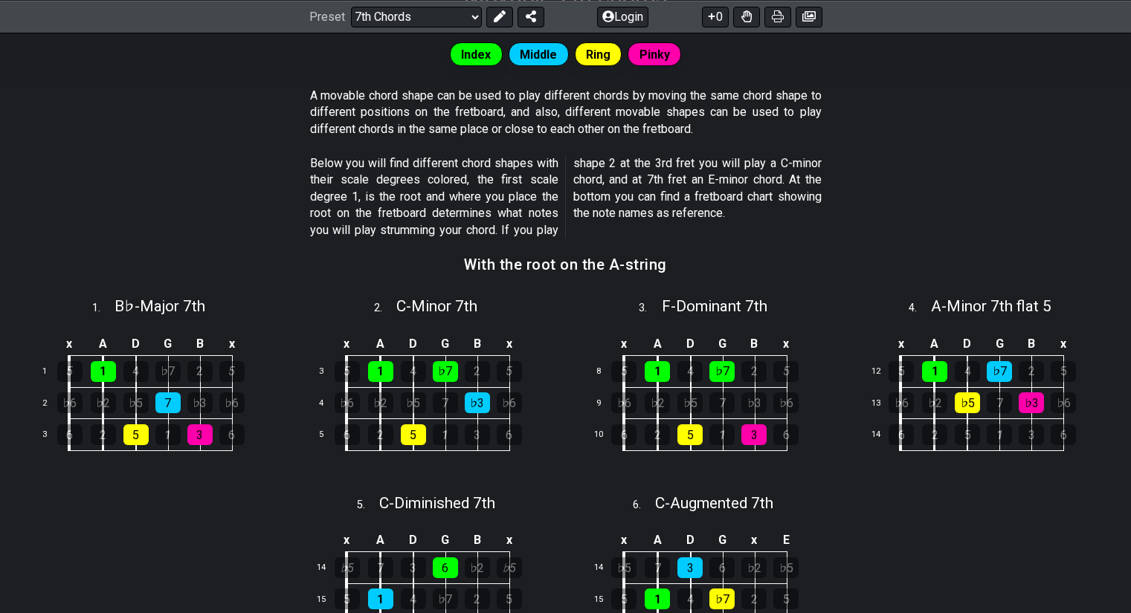
scroll to position [230, 0]
